Goal: Transaction & Acquisition: Purchase product/service

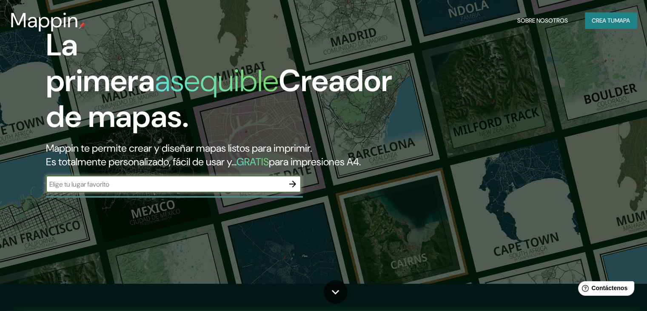
scroll to position [43, 0]
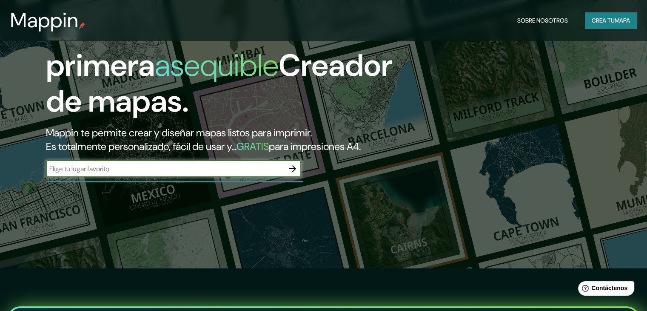
click at [154, 164] on input "text" at bounding box center [165, 169] width 238 height 10
type input "caranavi"
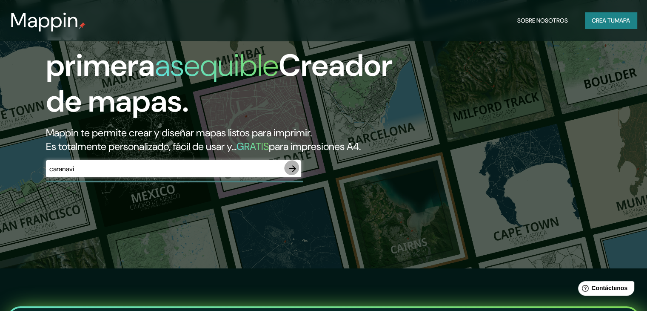
click at [295, 165] on icon "button" at bounding box center [292, 168] width 7 height 7
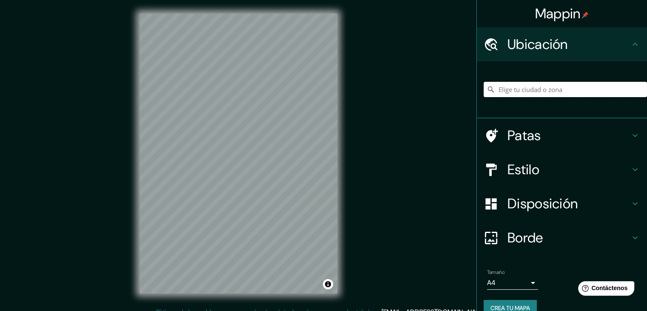
click at [485, 82] on input "Elige tu ciudad o zona" at bounding box center [565, 89] width 163 height 15
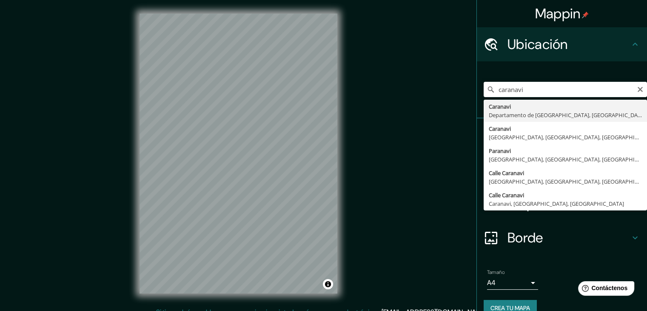
type input "Caranavi, [GEOGRAPHIC_DATA], [GEOGRAPHIC_DATA]"
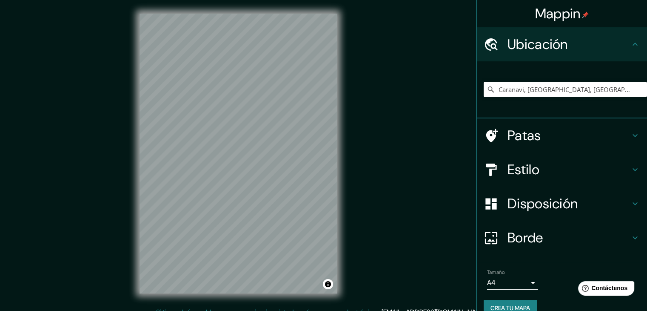
drag, startPoint x: 370, startPoint y: 133, endPoint x: 397, endPoint y: 133, distance: 27.6
click at [397, 133] on div "Mappin Ubicación Caranavi, [GEOGRAPHIC_DATA], [GEOGRAPHIC_DATA] Patas Estilo Di…" at bounding box center [323, 160] width 647 height 320
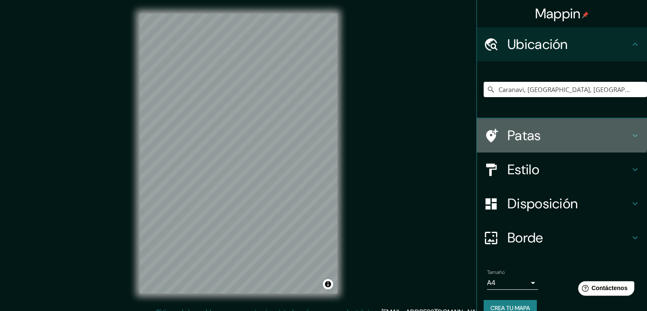
click at [485, 126] on font "Patas" at bounding box center [524, 135] width 34 height 18
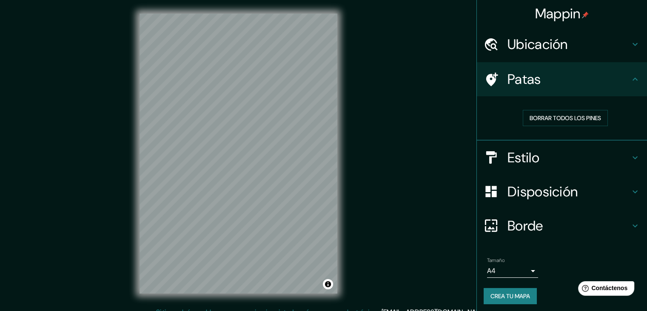
click at [485, 148] on font "Estilo" at bounding box center [523, 157] width 32 height 18
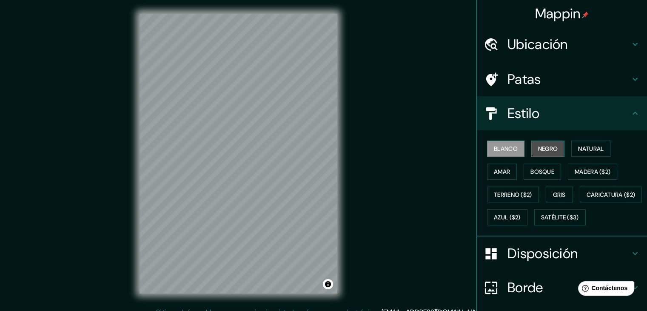
click at [485, 145] on font "Negro" at bounding box center [548, 149] width 20 height 8
click at [485, 163] on button "Amar" at bounding box center [502, 171] width 30 height 16
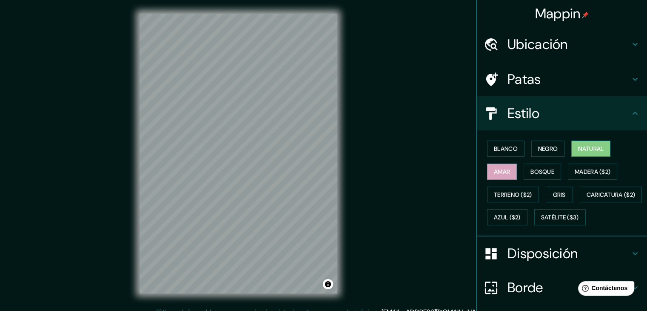
click at [485, 145] on font "Natural" at bounding box center [591, 149] width 26 height 8
click at [485, 140] on button "Negro" at bounding box center [548, 148] width 34 height 16
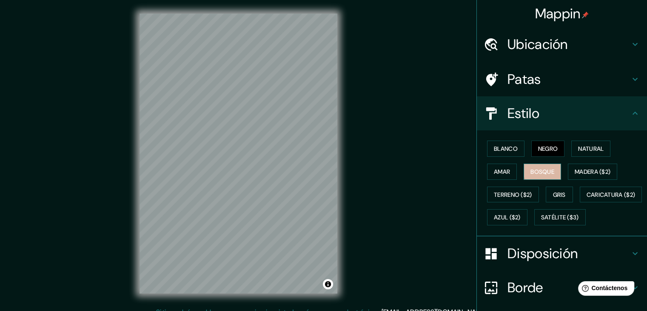
click at [485, 168] on font "Bosque" at bounding box center [542, 172] width 24 height 8
click at [485, 145] on font "Negro" at bounding box center [548, 149] width 20 height 8
click at [485, 145] on font "Blanco" at bounding box center [506, 149] width 24 height 8
click at [485, 163] on button "Bosque" at bounding box center [542, 171] width 37 height 16
click at [485, 140] on button "Negro" at bounding box center [548, 148] width 34 height 16
